Goal: Navigation & Orientation: Find specific page/section

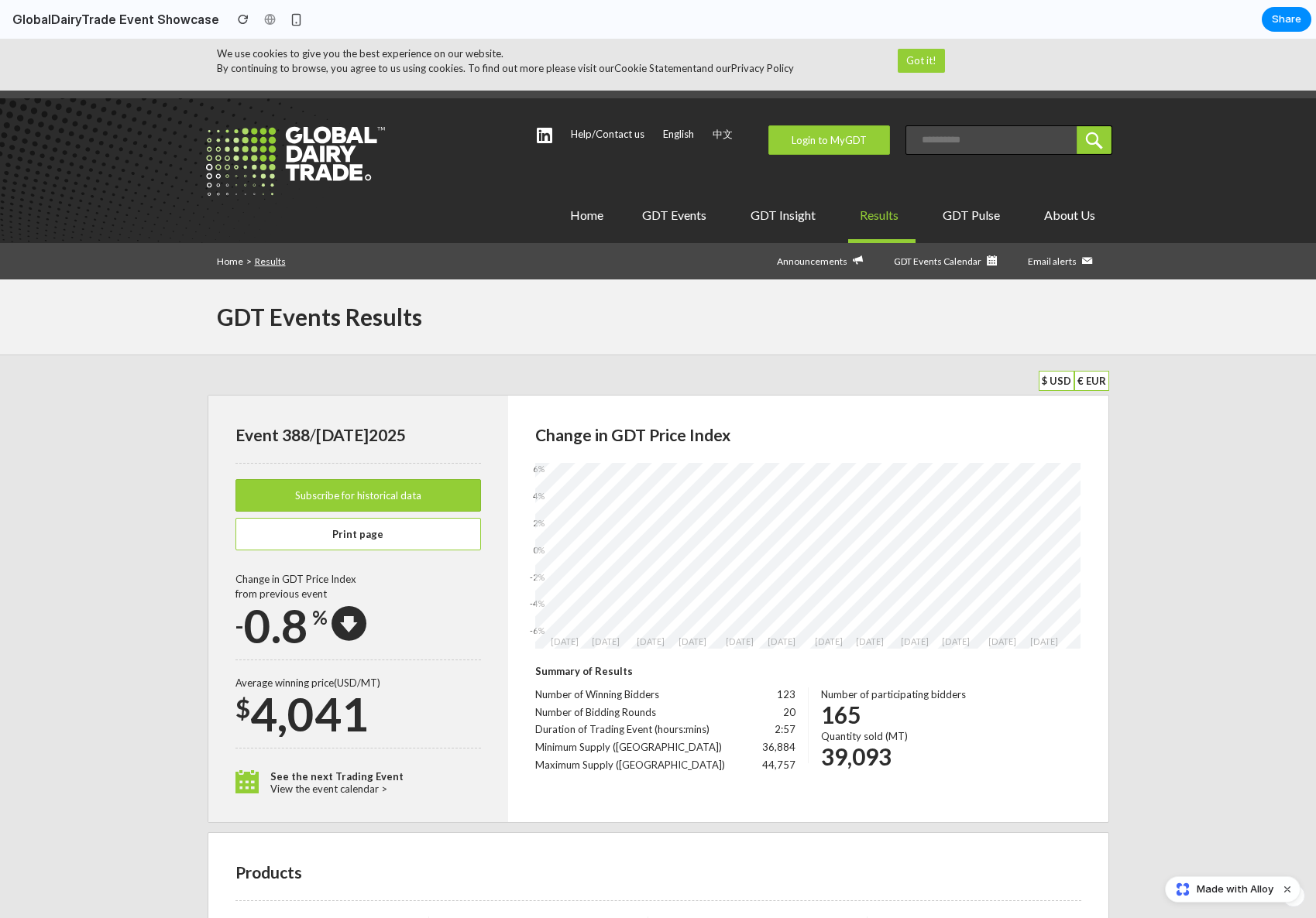
click at [335, 162] on img at bounding box center [295, 161] width 182 height 72
click at [325, 161] on img at bounding box center [295, 161] width 182 height 72
click at [327, 225] on div "Home GDT Events GDT Events Sellers and products How GDT Events work Help for bi…" at bounding box center [658, 220] width 907 height 47
click at [232, 265] on link "Home" at bounding box center [230, 261] width 26 height 12
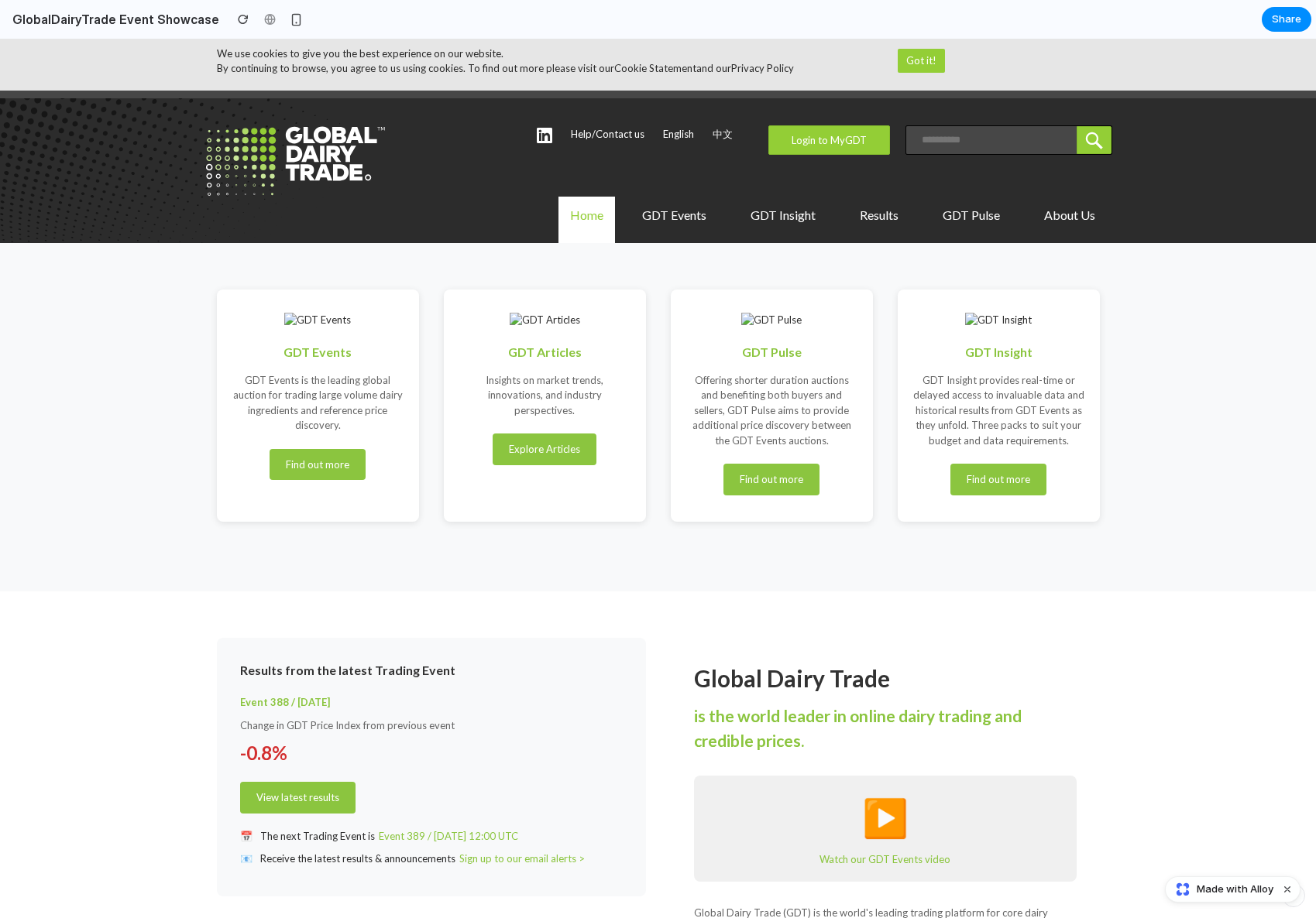
click at [577, 213] on link "Home" at bounding box center [586, 220] width 57 height 47
click at [406, 218] on div "Home GDT Events GDT Events Sellers and products How GDT Events work Help for bi…" at bounding box center [658, 220] width 907 height 47
click at [652, 209] on link "GDT Events" at bounding box center [677, 220] width 93 height 47
click at [797, 208] on link "GDT Insight" at bounding box center [785, 220] width 93 height 47
click at [873, 218] on link "Results" at bounding box center [882, 220] width 68 height 47
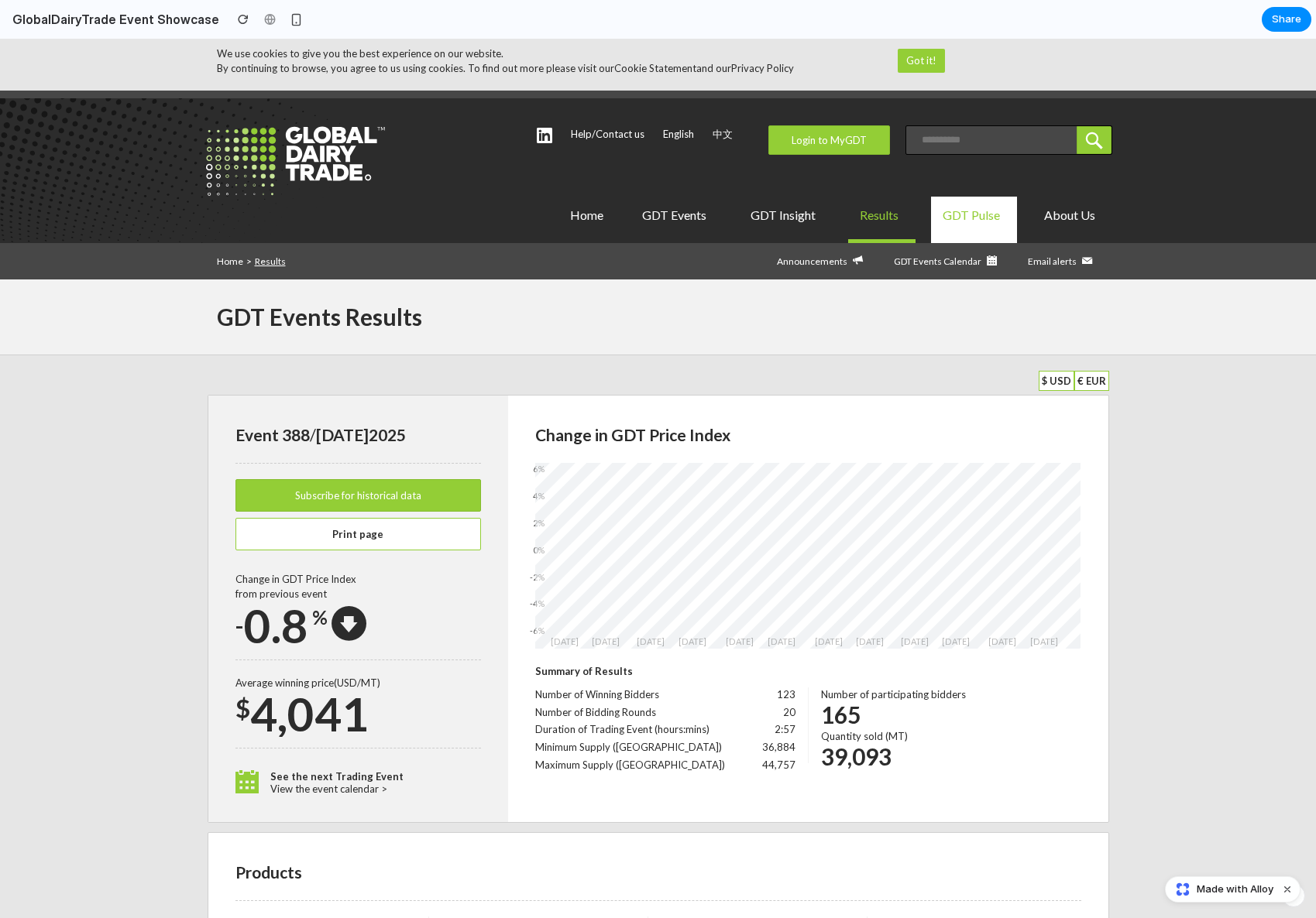
click at [978, 223] on link "GDT Pulse" at bounding box center [974, 220] width 86 height 47
click at [1107, 209] on link "About Us" at bounding box center [1072, 220] width 80 height 47
click at [862, 220] on link "Results" at bounding box center [882, 220] width 68 height 47
click at [973, 216] on link "GDT Pulse" at bounding box center [974, 220] width 86 height 47
click at [798, 220] on link "GDT Insight" at bounding box center [785, 220] width 93 height 47
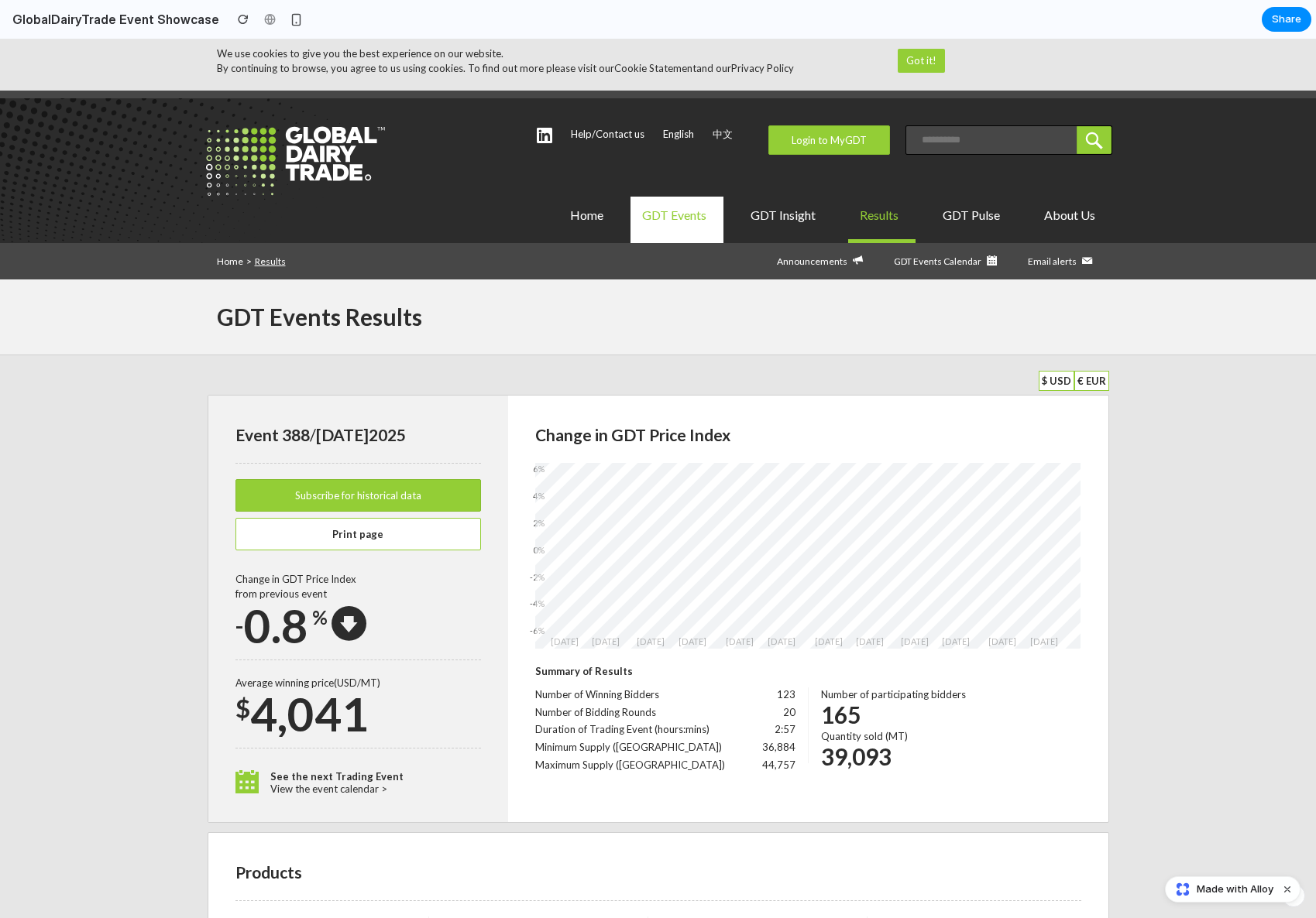
click at [710, 227] on link "GDT Events" at bounding box center [677, 220] width 93 height 47
click at [599, 226] on link "Home" at bounding box center [586, 220] width 57 height 47
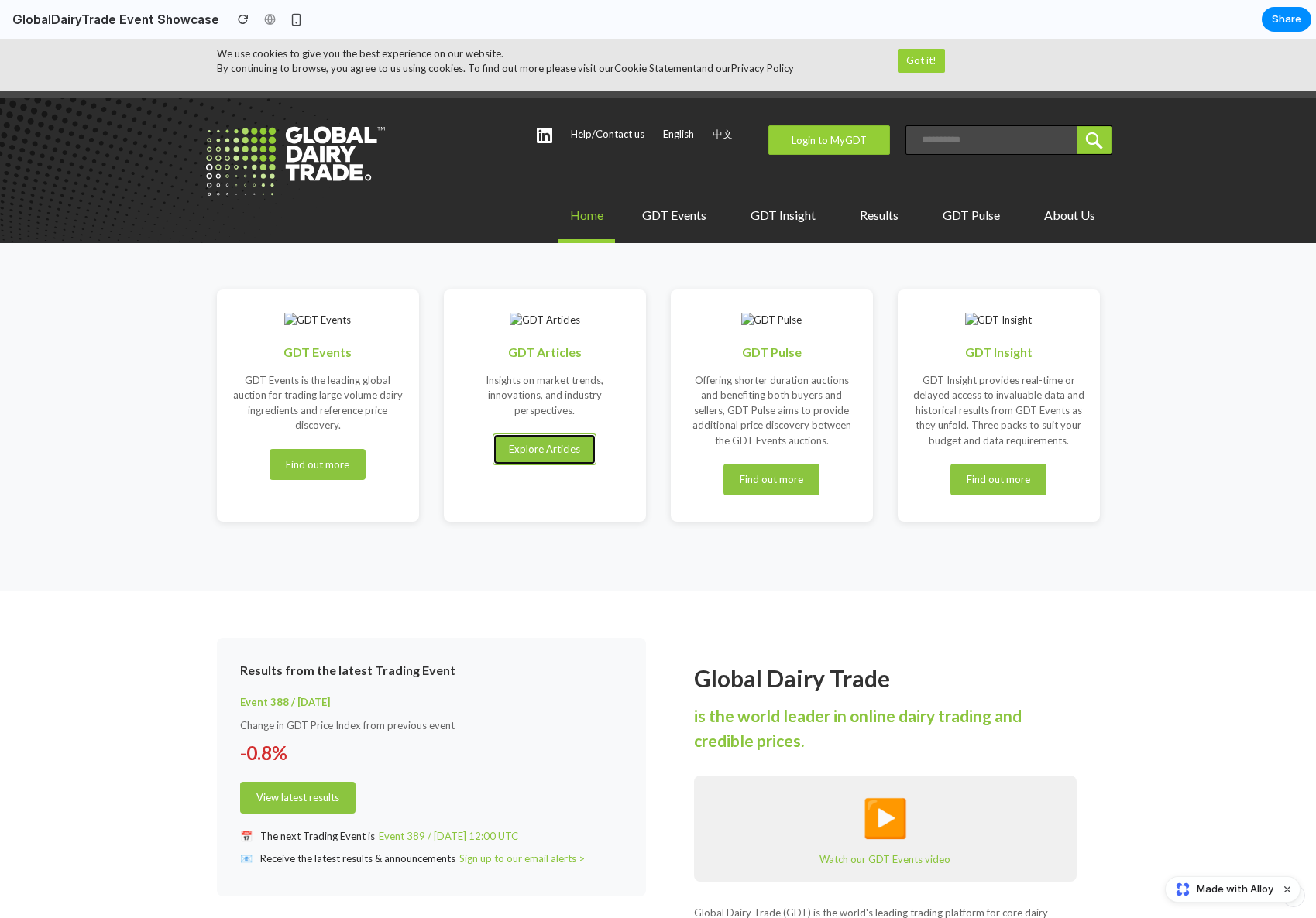
click at [535, 439] on link "Explore Articles" at bounding box center [545, 449] width 103 height 32
click at [258, 13] on div at bounding box center [269, 19] width 23 height 23
click at [258, 19] on div at bounding box center [269, 19] width 23 height 23
click at [132, 19] on h2 "GlobalDairyTrade Event Showcase" at bounding box center [112, 19] width 213 height 19
